Goal: Task Accomplishment & Management: Use online tool/utility

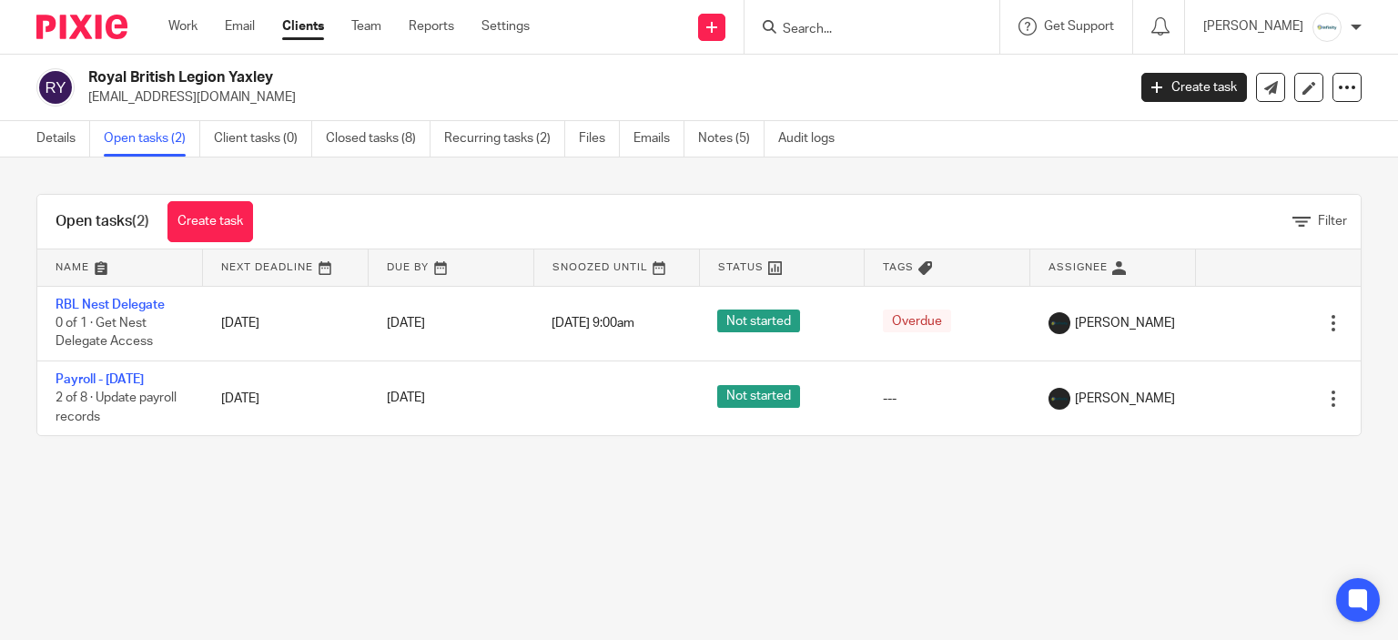
click at [874, 31] on input "Search" at bounding box center [863, 30] width 164 height 16
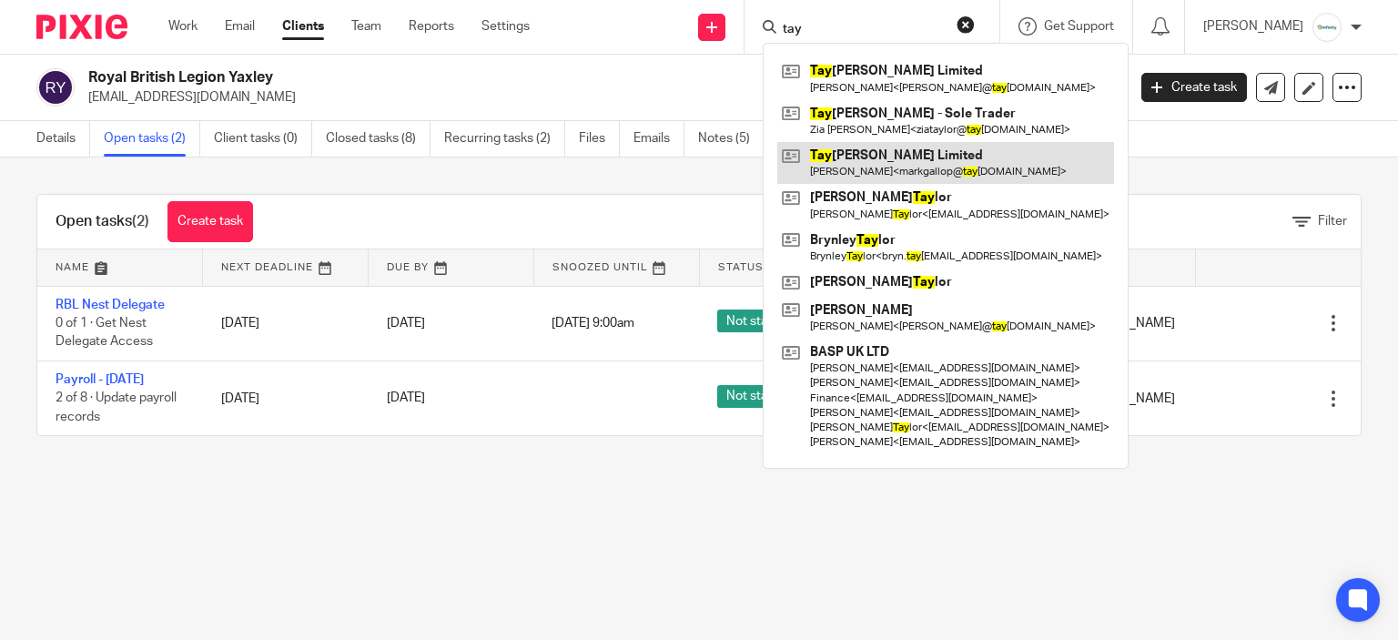
type input "tay"
click at [920, 173] on link at bounding box center [945, 163] width 337 height 42
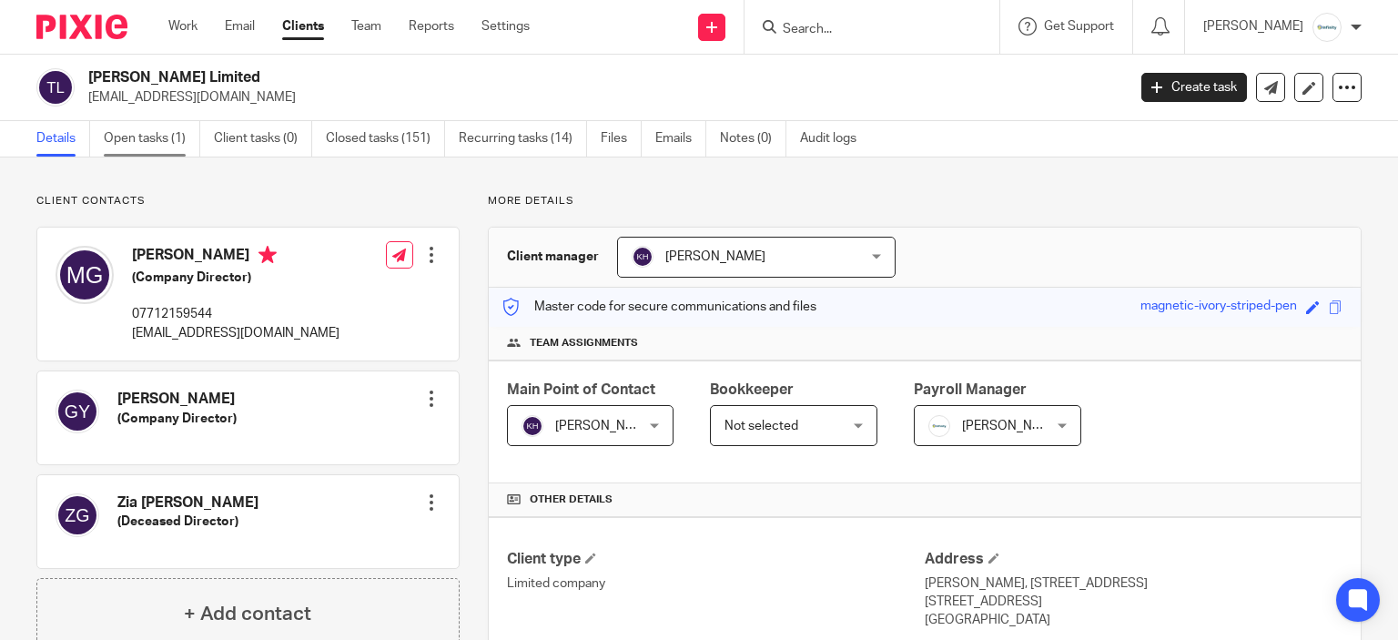
click at [177, 141] on link "Open tasks (1)" at bounding box center [152, 138] width 96 height 35
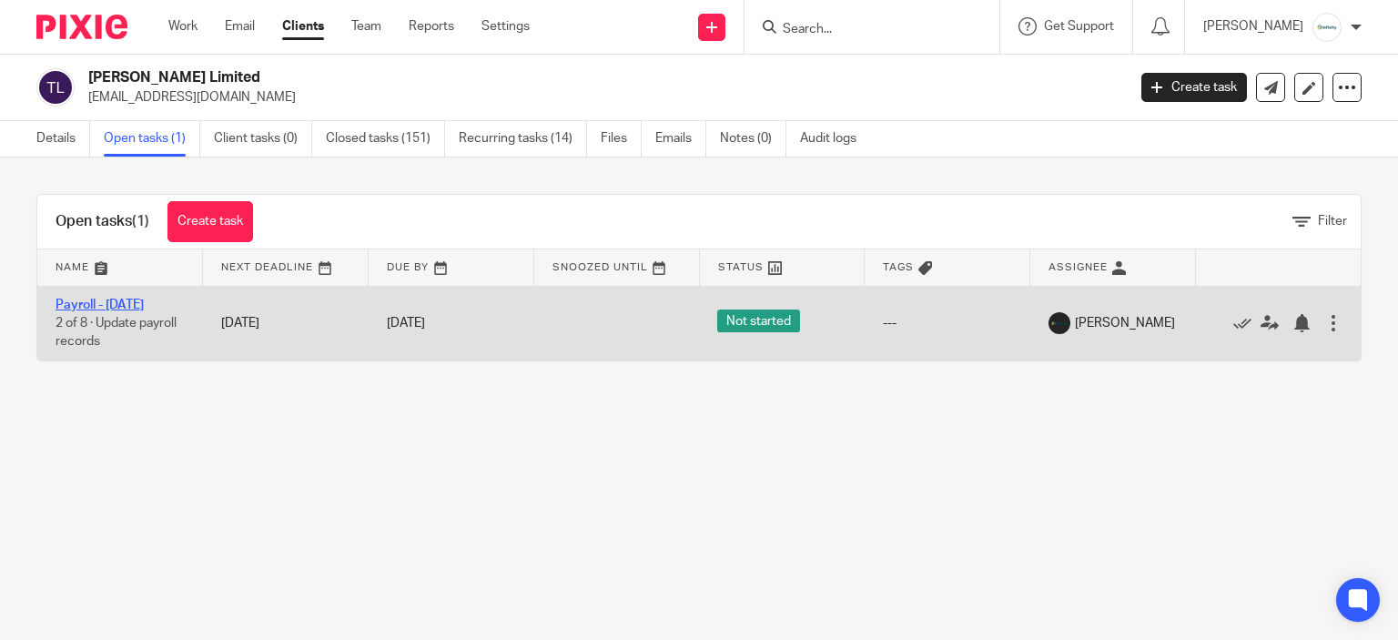
click at [131, 308] on link "Payroll - [DATE]" at bounding box center [100, 304] width 88 height 13
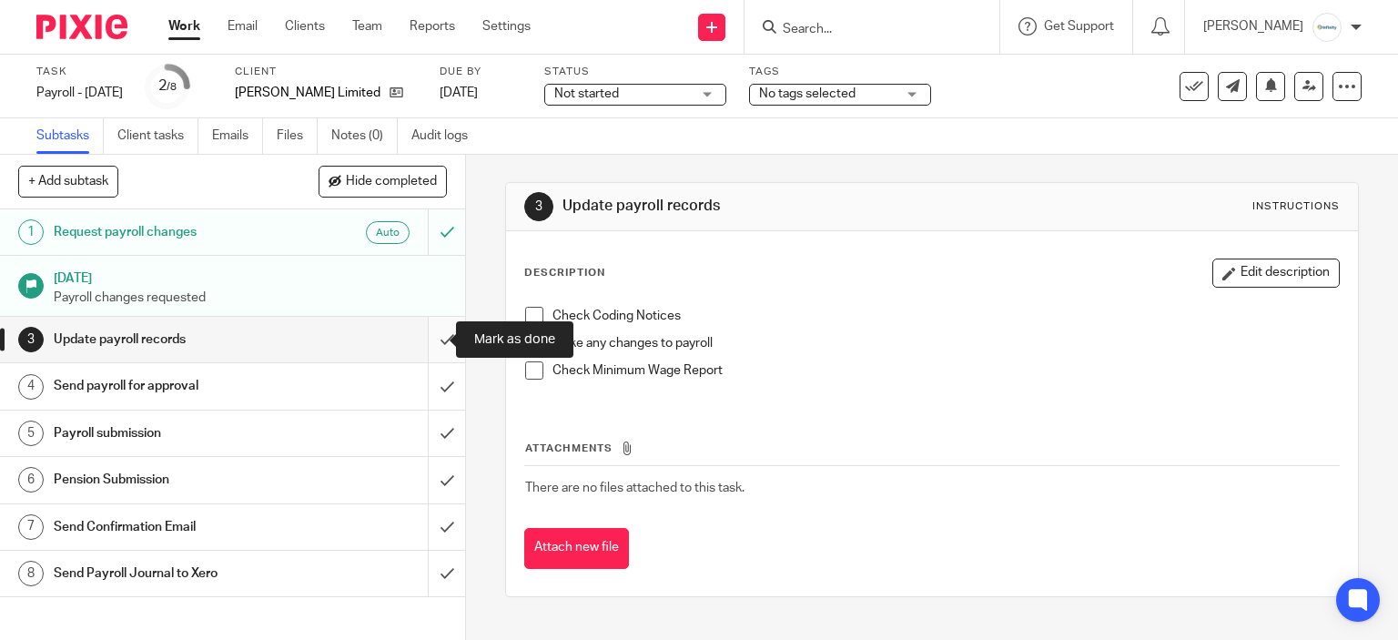
click at [419, 330] on input "submit" at bounding box center [232, 339] width 465 height 45
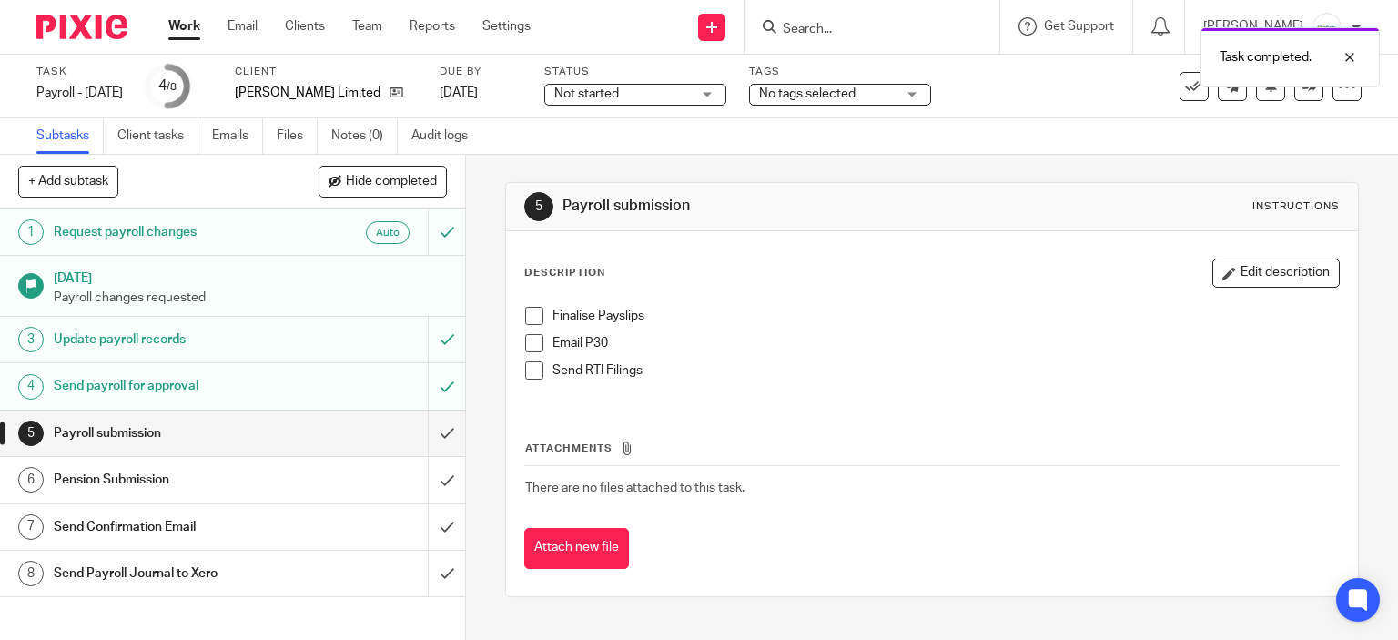
click at [517, 316] on div "Finalise Payslips Email P30 Send RTI Filings" at bounding box center [932, 350] width 833 height 105
click at [525, 319] on span at bounding box center [534, 316] width 18 height 18
click at [536, 369] on span at bounding box center [534, 370] width 18 height 18
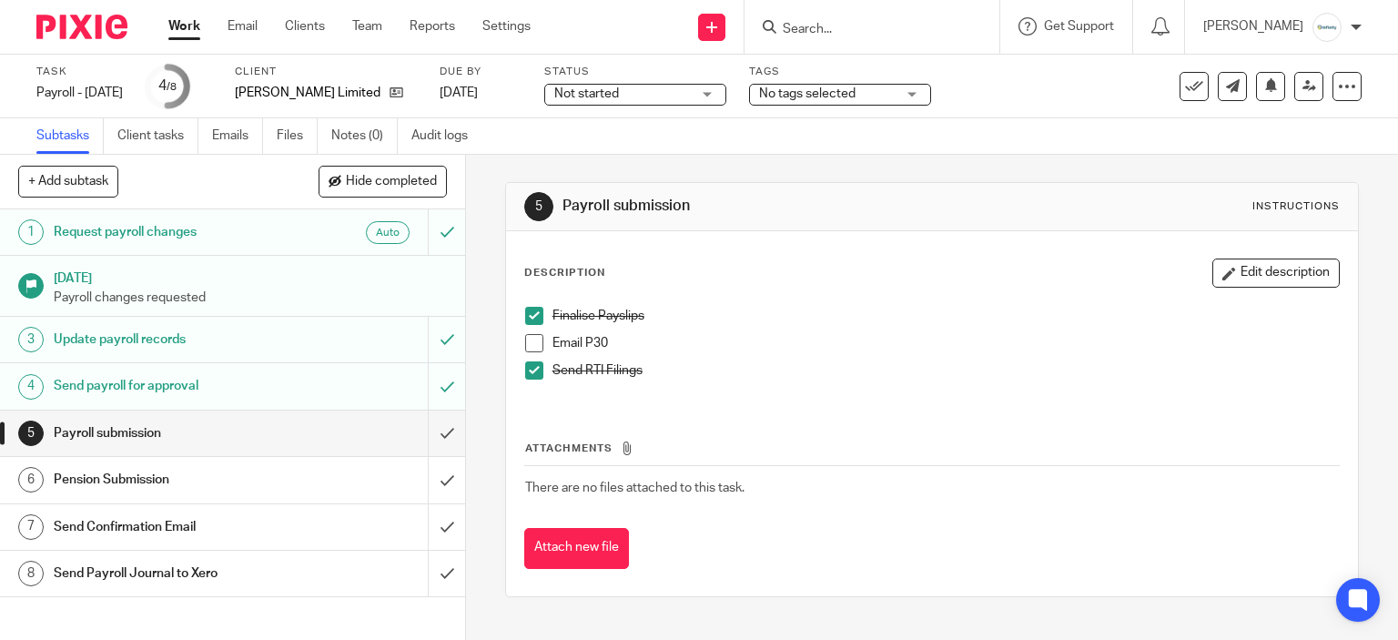
click at [525, 348] on span at bounding box center [534, 343] width 18 height 18
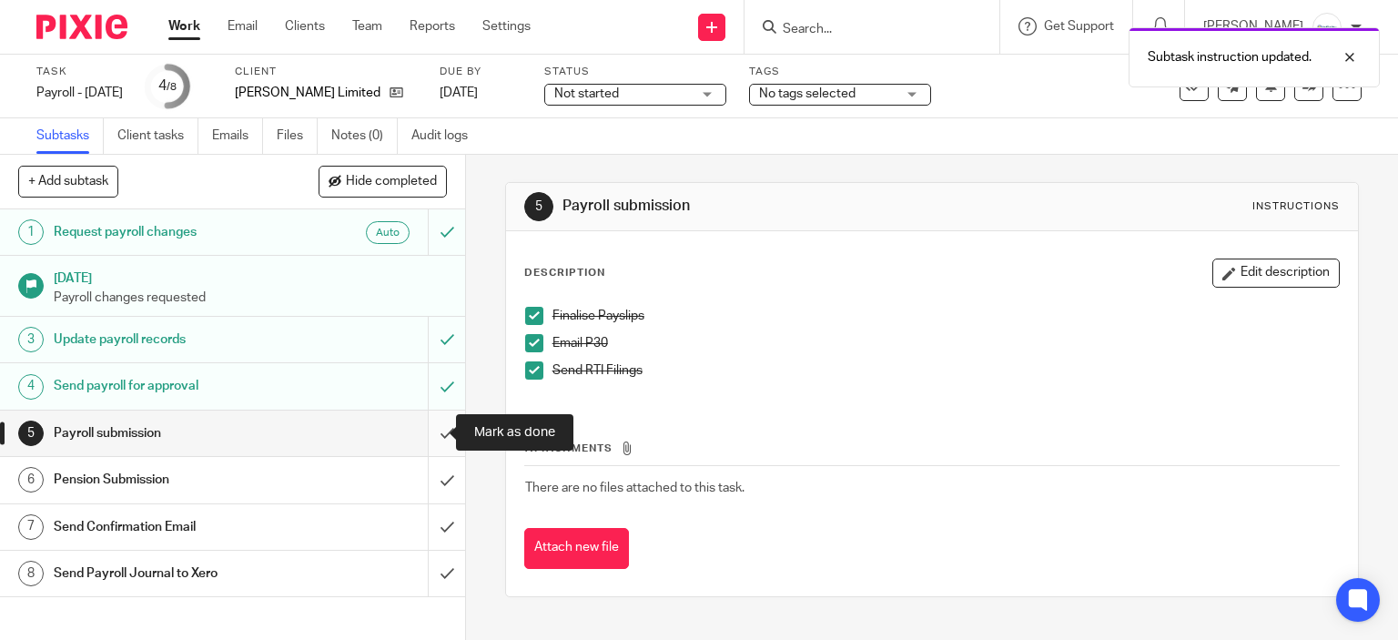
click at [440, 425] on input "submit" at bounding box center [232, 432] width 465 height 45
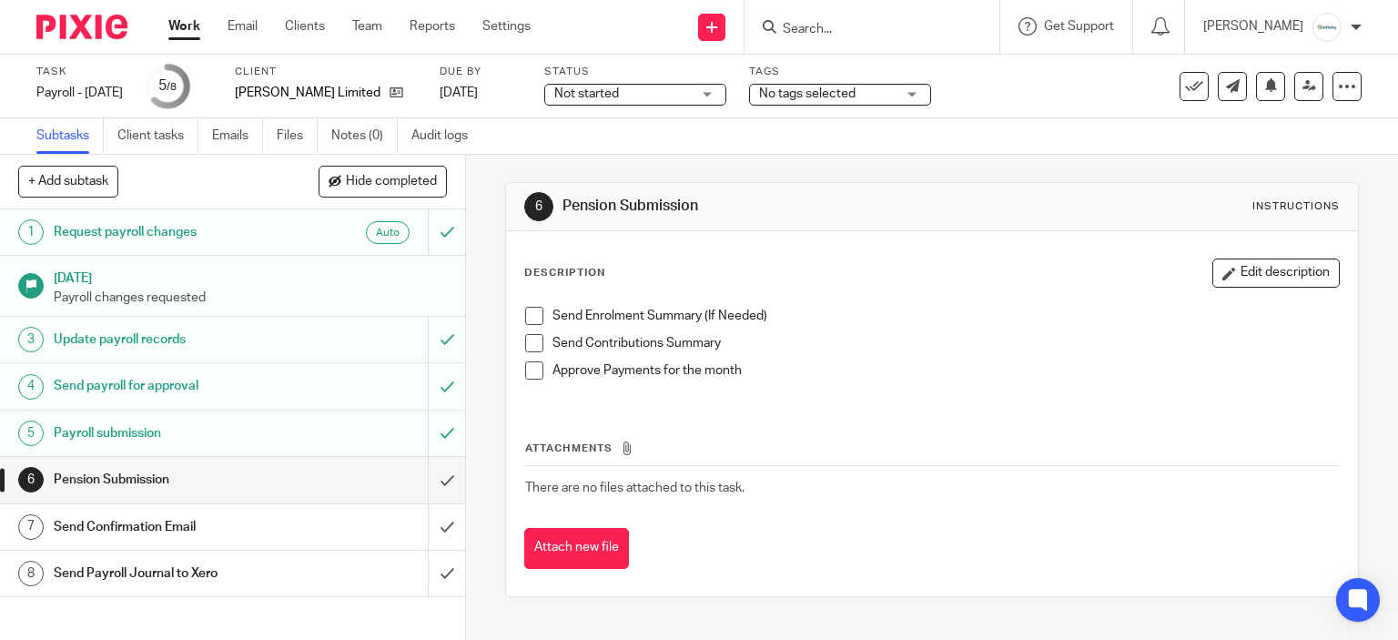
click at [530, 303] on div "Send Enrolment Summary (If Needed) Send Contributions Summary Approve Payments …" at bounding box center [932, 350] width 833 height 105
click at [527, 323] on span at bounding box center [534, 316] width 18 height 18
click at [532, 338] on span at bounding box center [534, 343] width 18 height 18
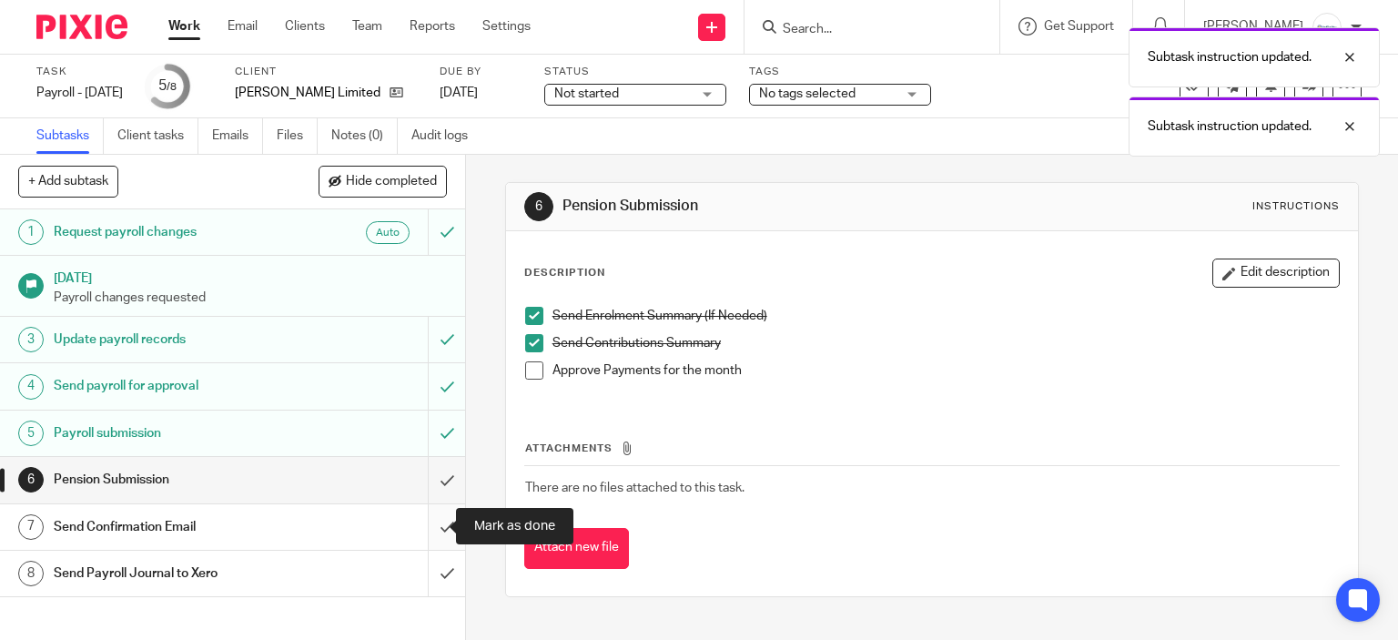
click at [428, 524] on input "submit" at bounding box center [232, 526] width 465 height 45
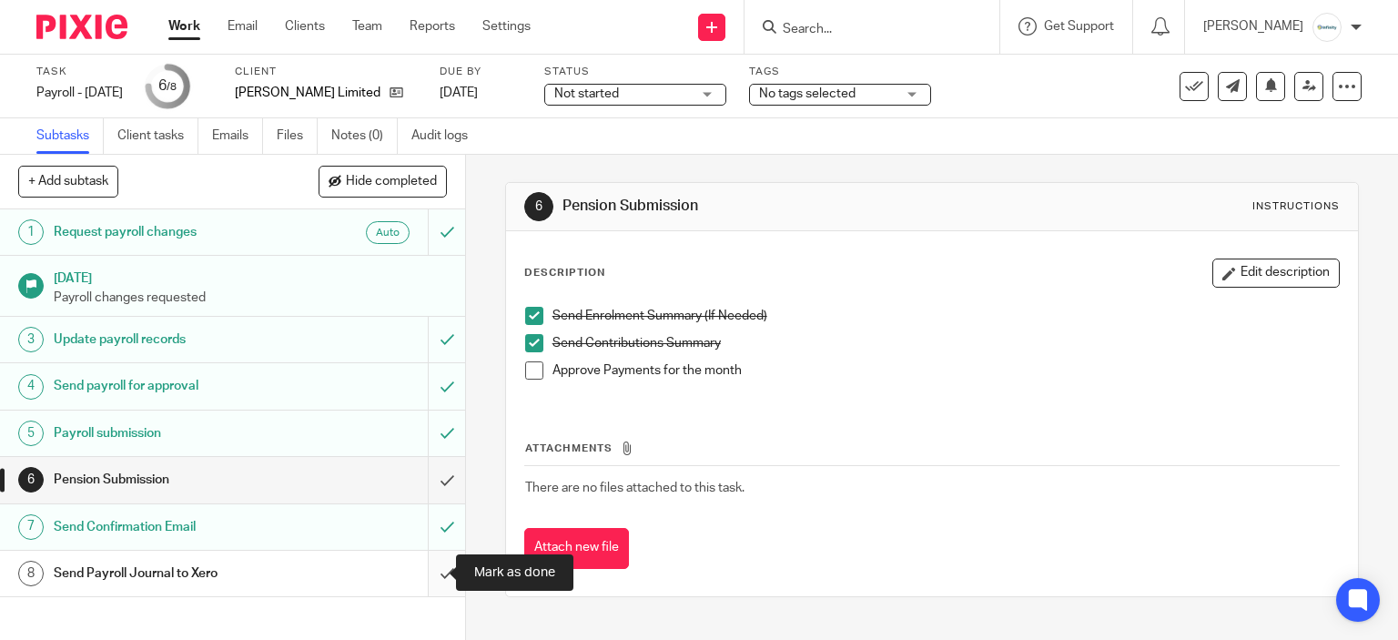
click at [417, 579] on input "submit" at bounding box center [232, 572] width 465 height 45
drag, startPoint x: 530, startPoint y: 367, endPoint x: 592, endPoint y: 381, distance: 63.6
click at [530, 367] on span at bounding box center [534, 370] width 18 height 18
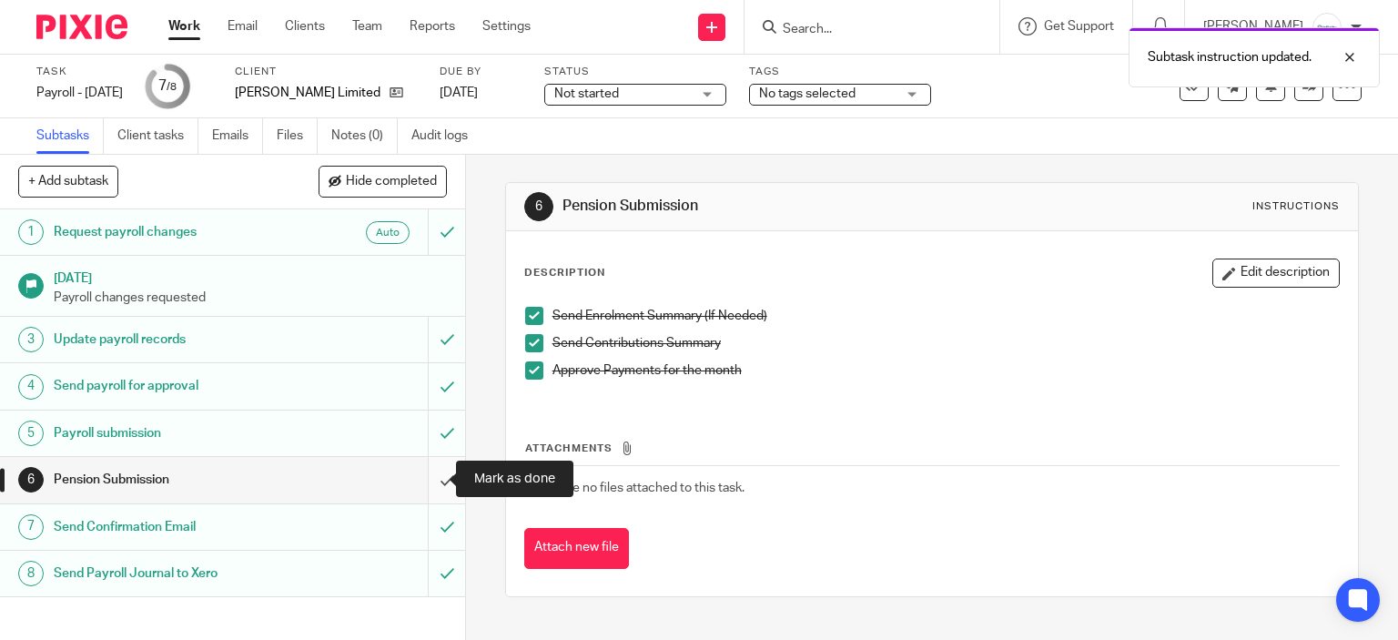
click at [436, 476] on input "submit" at bounding box center [232, 479] width 465 height 45
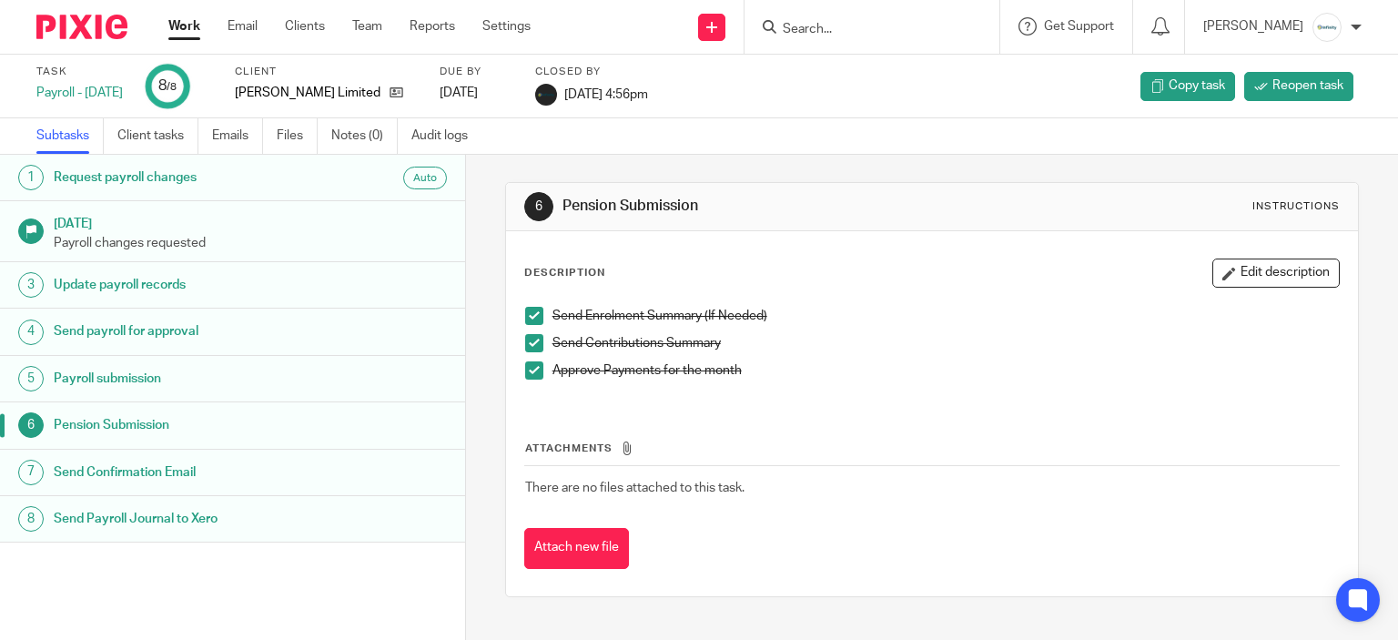
click at [196, 20] on link "Work" at bounding box center [184, 26] width 32 height 18
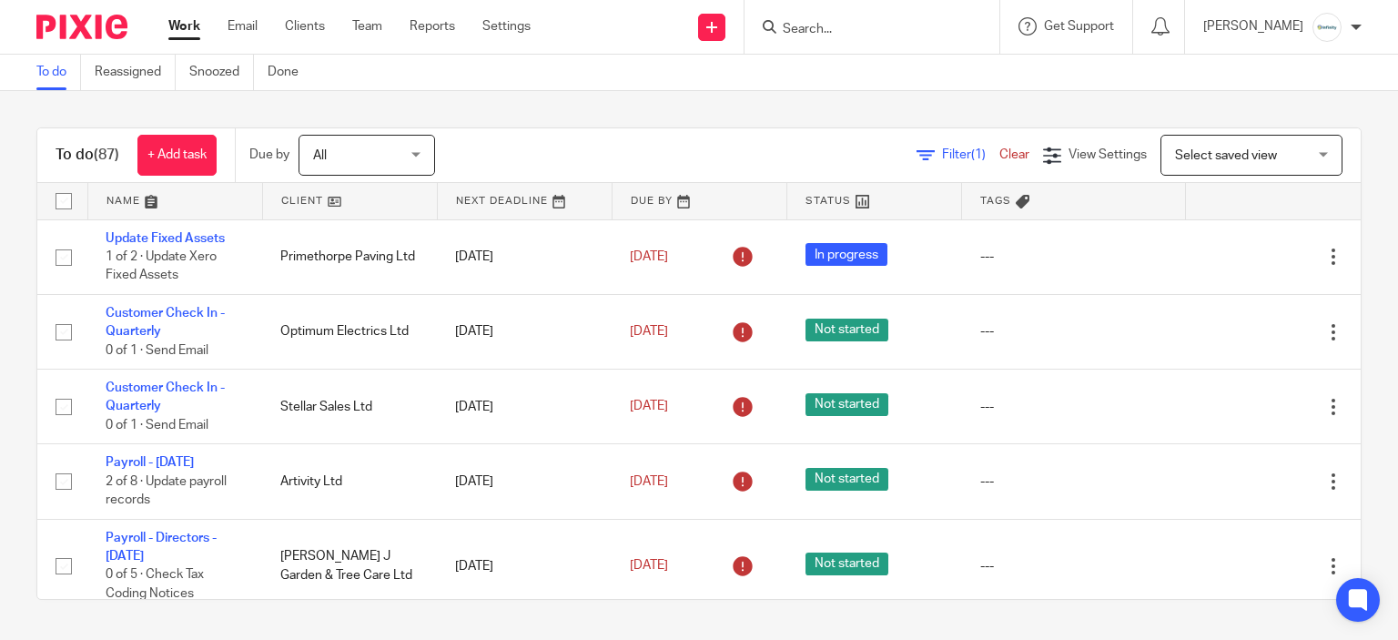
click at [1271, 141] on span "Select saved view" at bounding box center [1241, 155] width 133 height 38
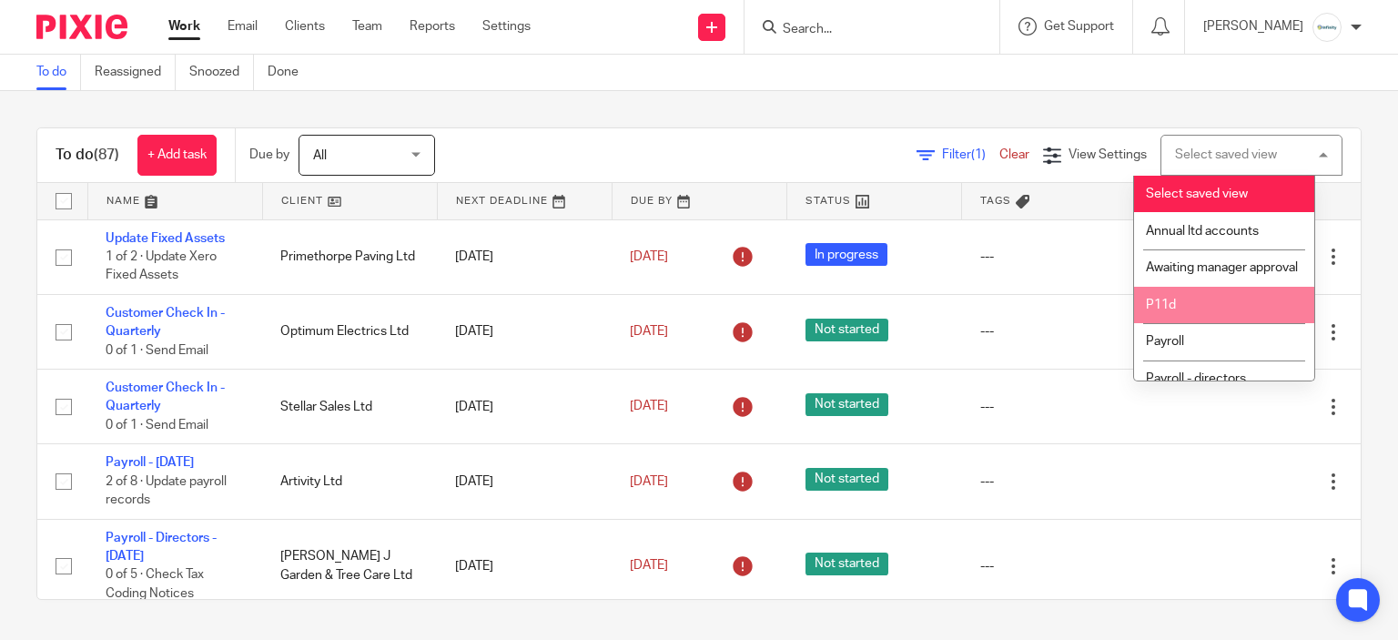
click at [1244, 308] on li "P11d" at bounding box center [1224, 305] width 180 height 37
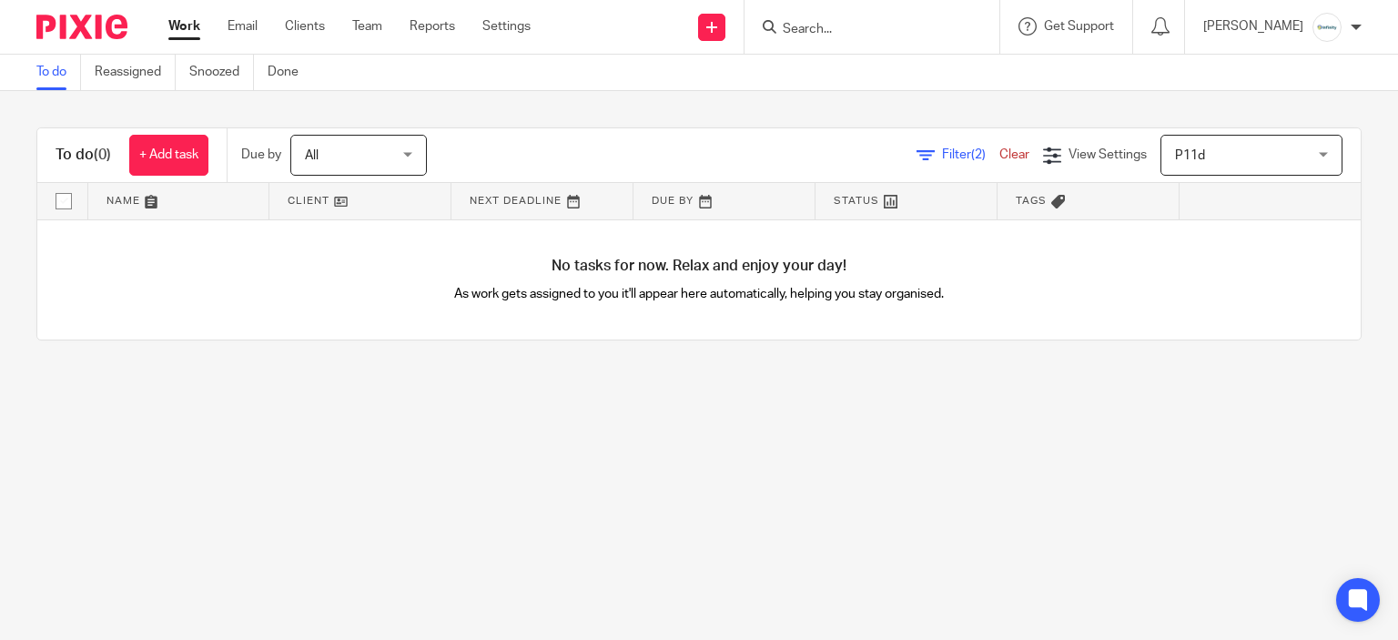
click at [1172, 137] on div "P11d P11d" at bounding box center [1251, 155] width 182 height 41
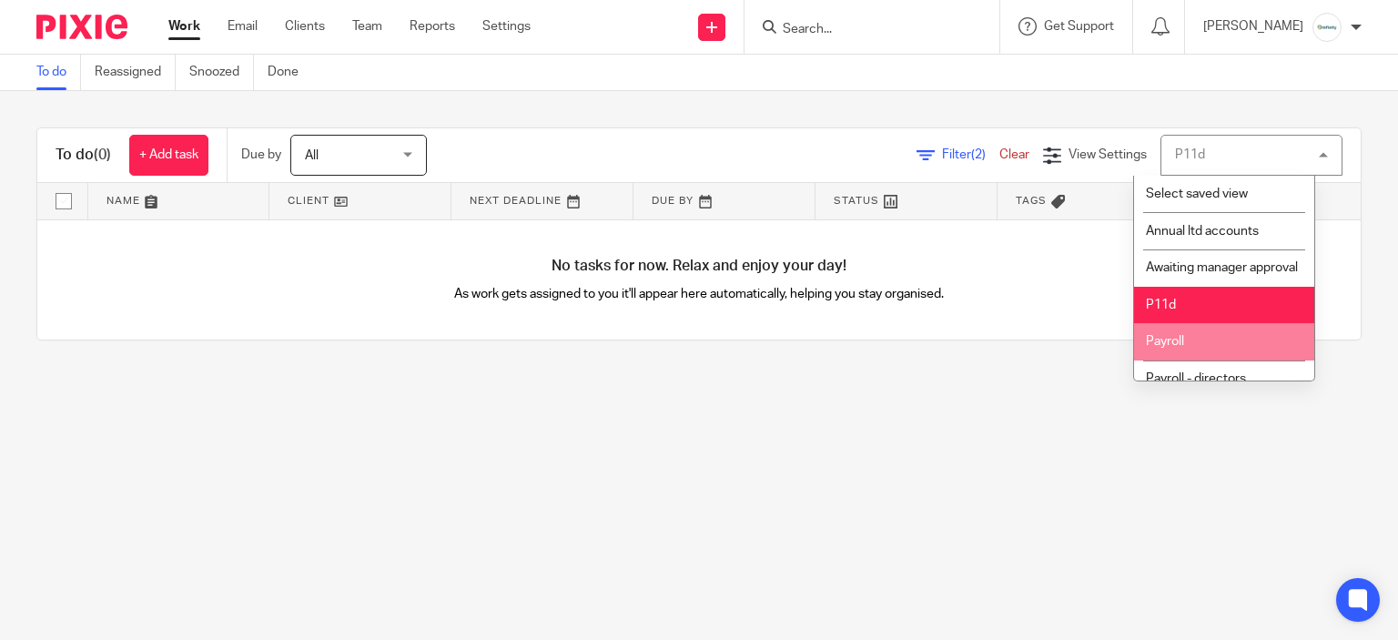
click at [1158, 348] on span "Payroll" at bounding box center [1165, 341] width 38 height 13
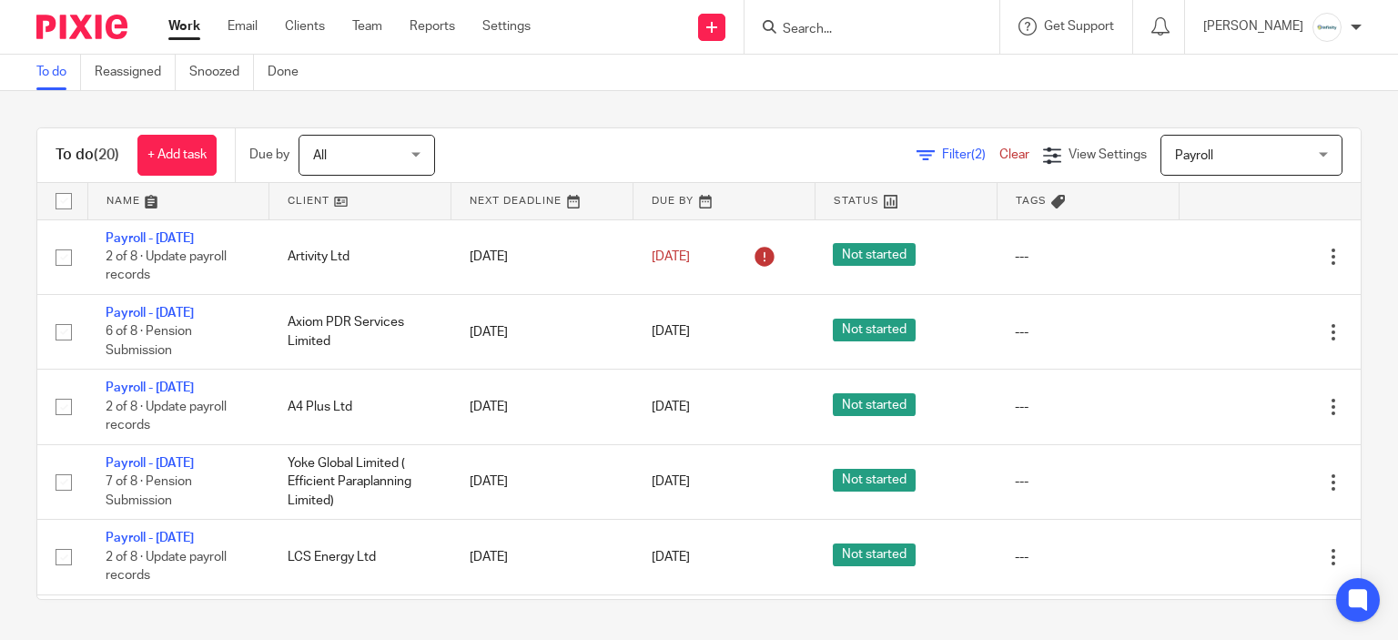
click at [805, 32] on input "Search" at bounding box center [863, 30] width 164 height 16
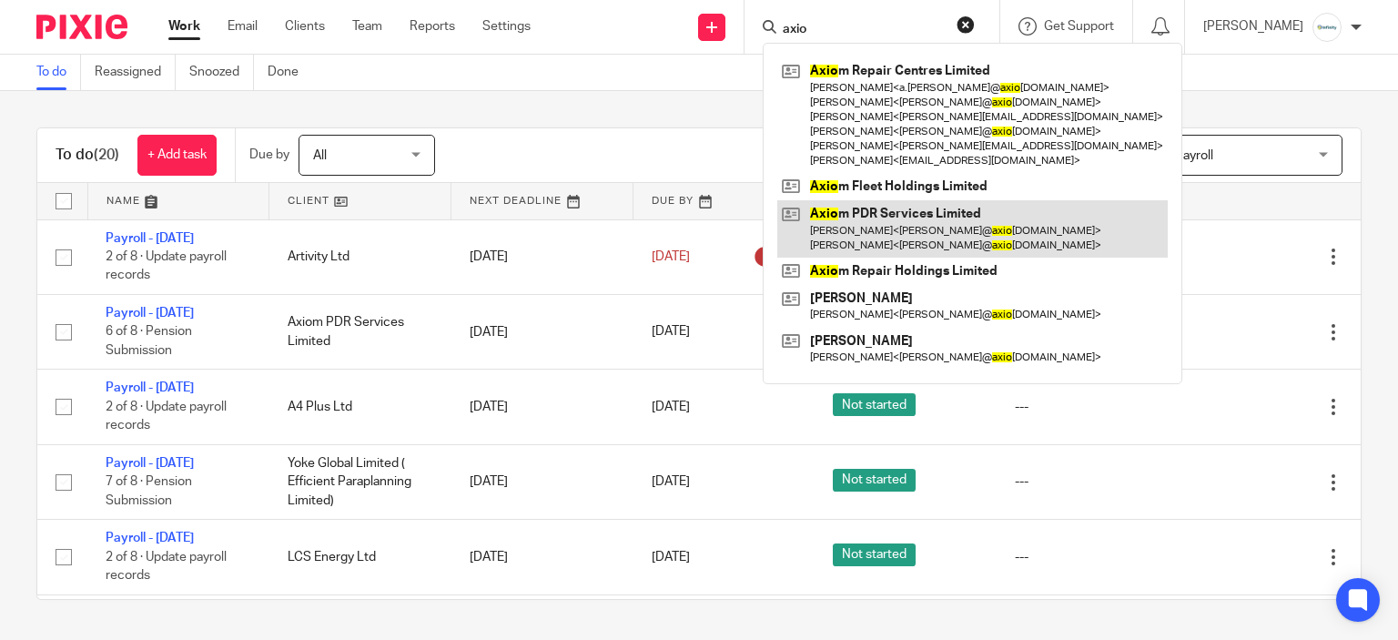
type input "axio"
click at [892, 228] on link at bounding box center [972, 228] width 390 height 56
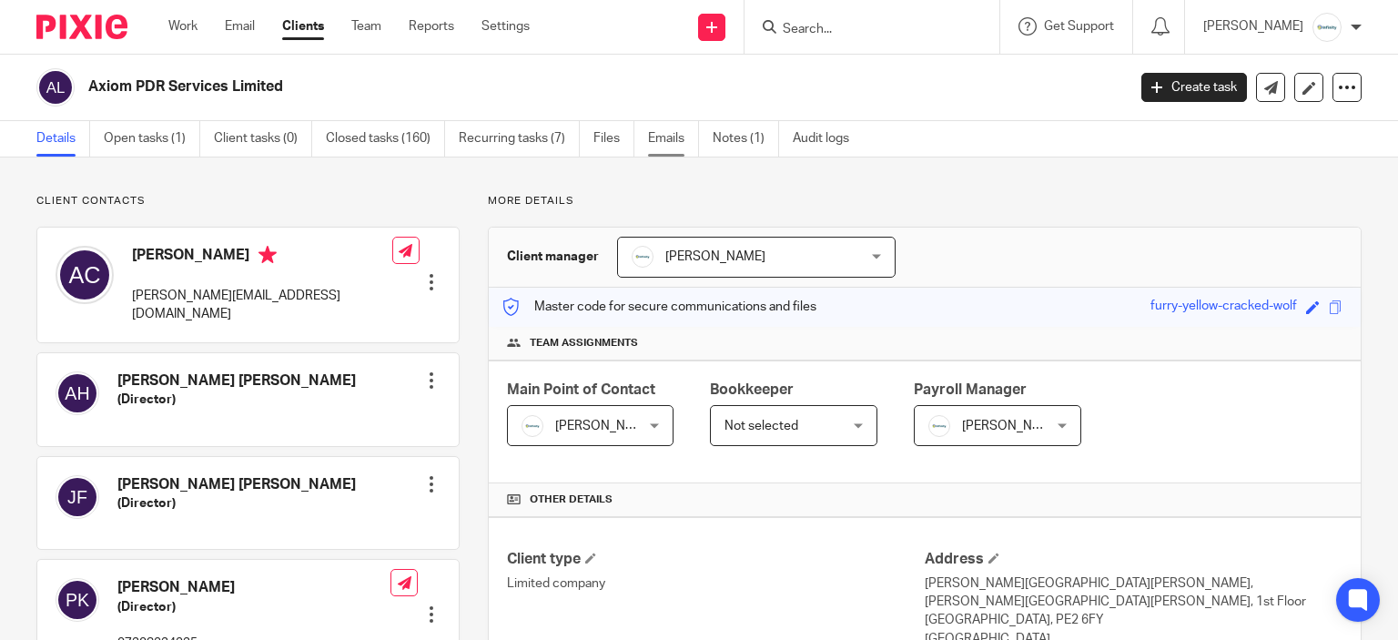
click at [685, 138] on link "Emails" at bounding box center [673, 138] width 51 height 35
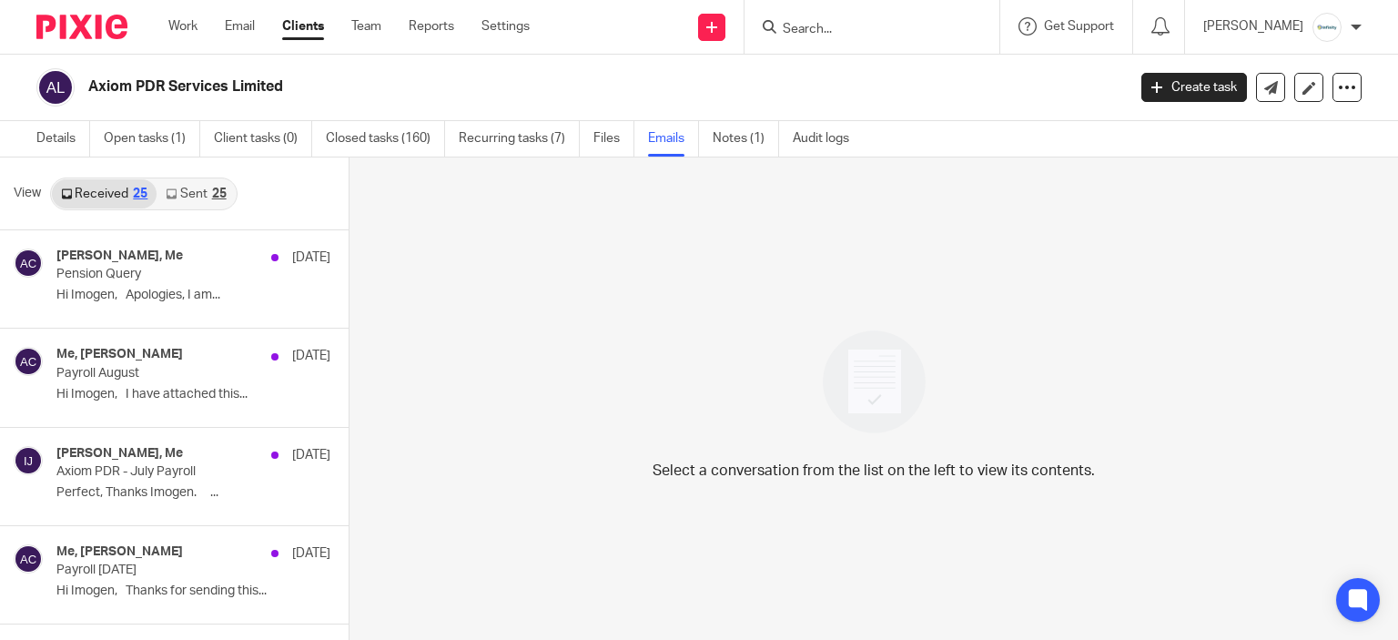
click at [188, 195] on link "Sent 25" at bounding box center [196, 193] width 78 height 29
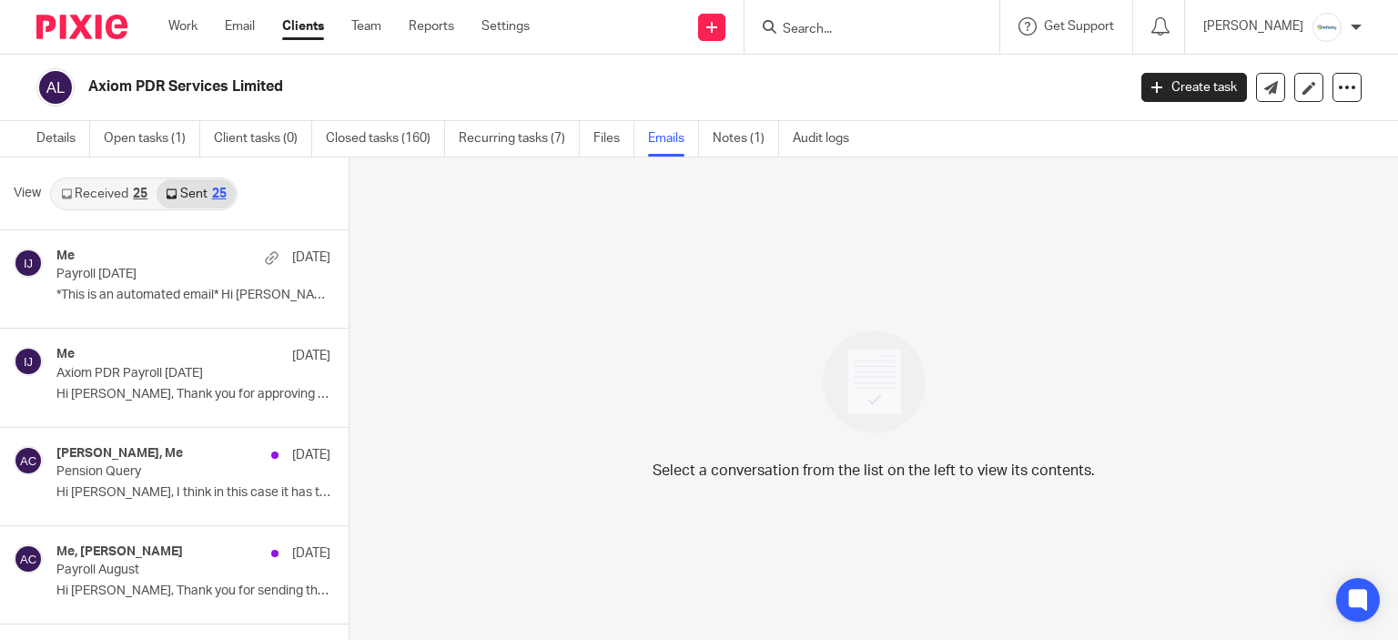
scroll to position [3, 0]
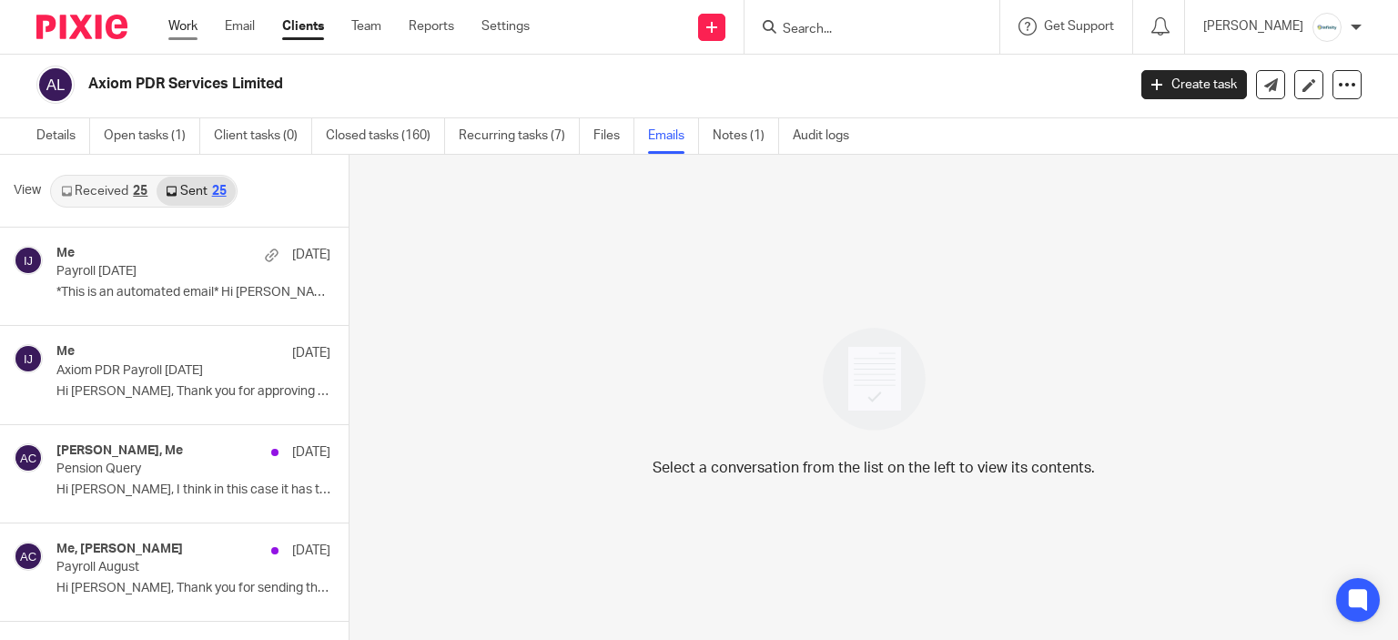
click at [192, 22] on link "Work" at bounding box center [182, 26] width 29 height 18
